Goal: Information Seeking & Learning: Check status

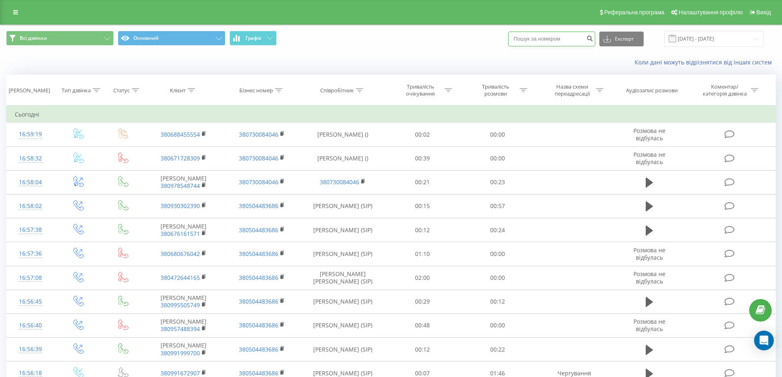
click at [533, 41] on input at bounding box center [551, 39] width 87 height 15
paste input "0967572507"
type input "0967572507"
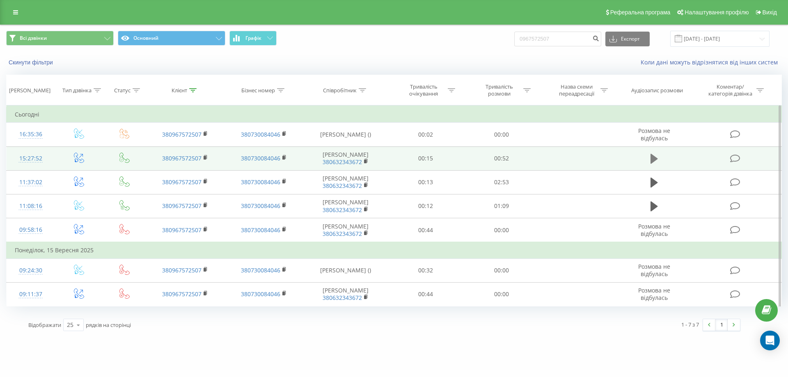
click at [656, 164] on icon at bounding box center [654, 158] width 7 height 11
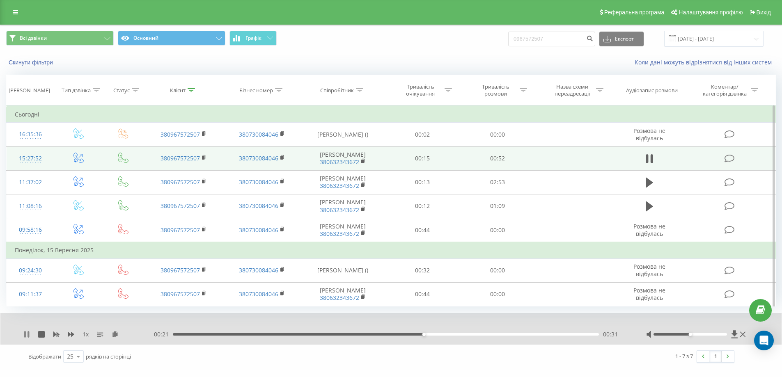
click at [24, 338] on icon at bounding box center [26, 334] width 7 height 7
